Goal: Task Accomplishment & Management: Manage account settings

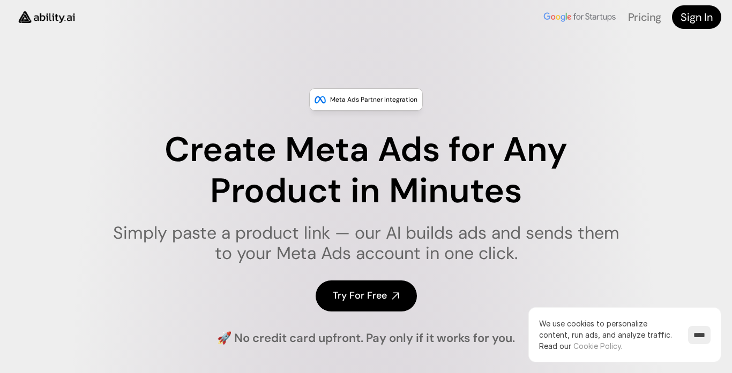
click at [695, 10] on h4 "Sign In" at bounding box center [696, 17] width 32 height 15
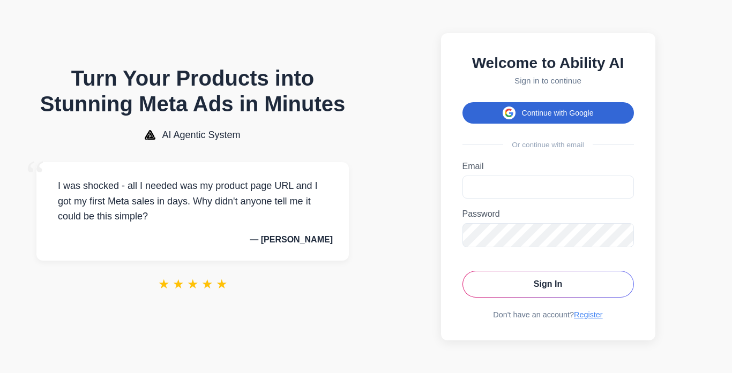
click at [545, 109] on button "Continue with Google" at bounding box center [547, 112] width 171 height 21
